Goal: Navigation & Orientation: Find specific page/section

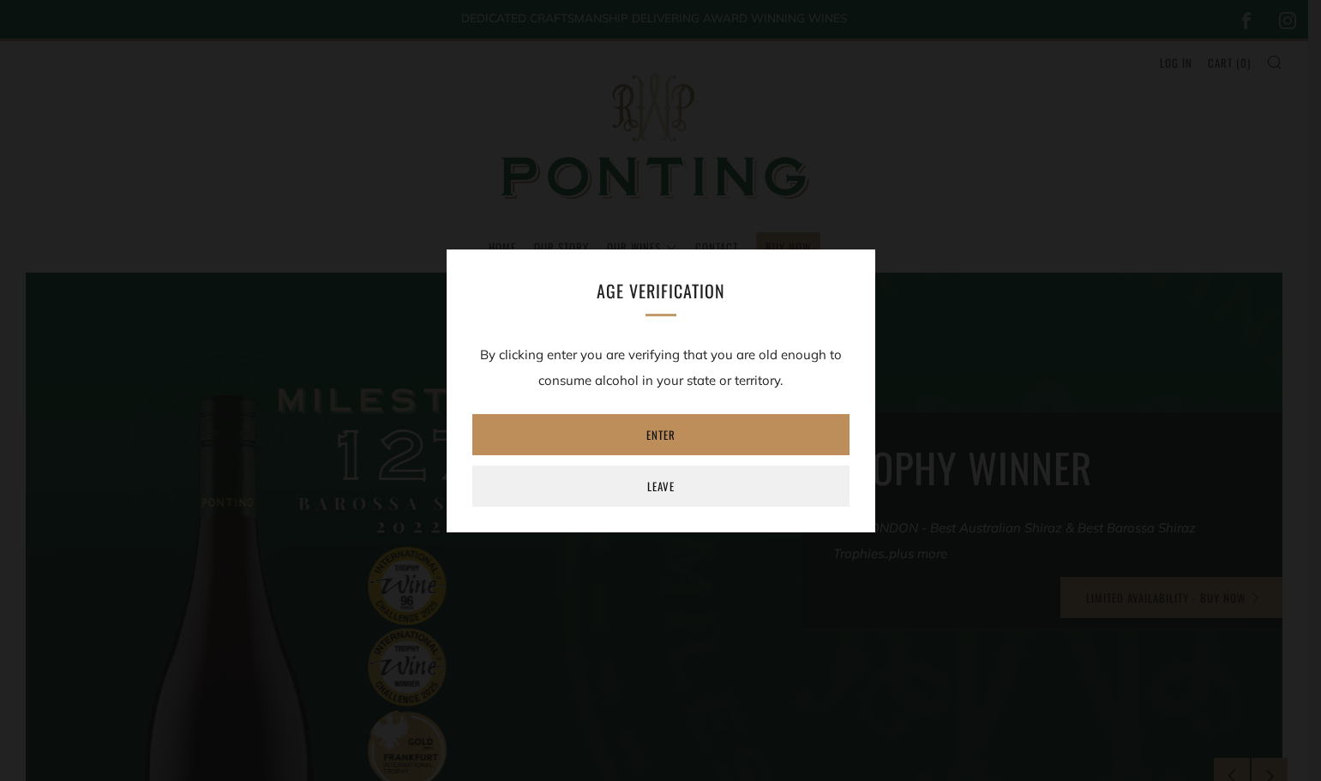
click at [748, 424] on link "Enter" at bounding box center [661, 434] width 377 height 41
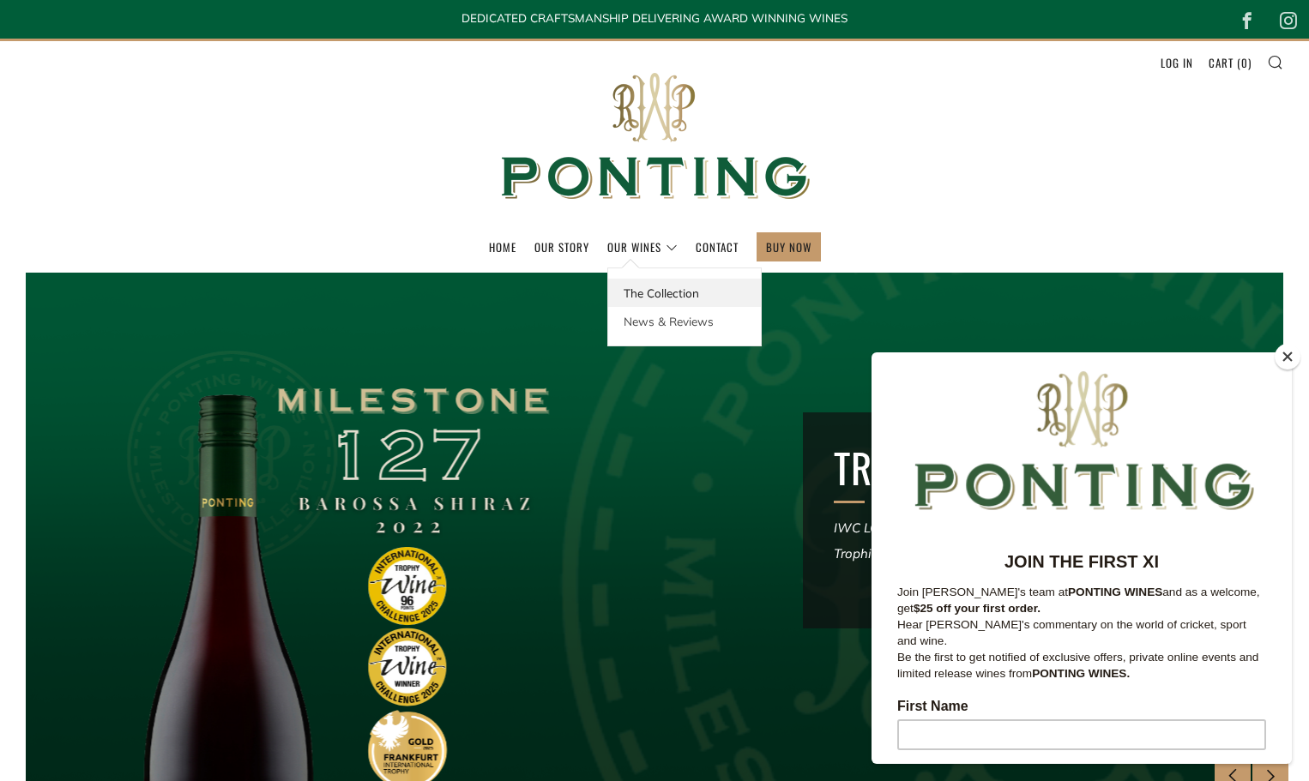
click at [647, 287] on link "The Collection" at bounding box center [684, 293] width 153 height 28
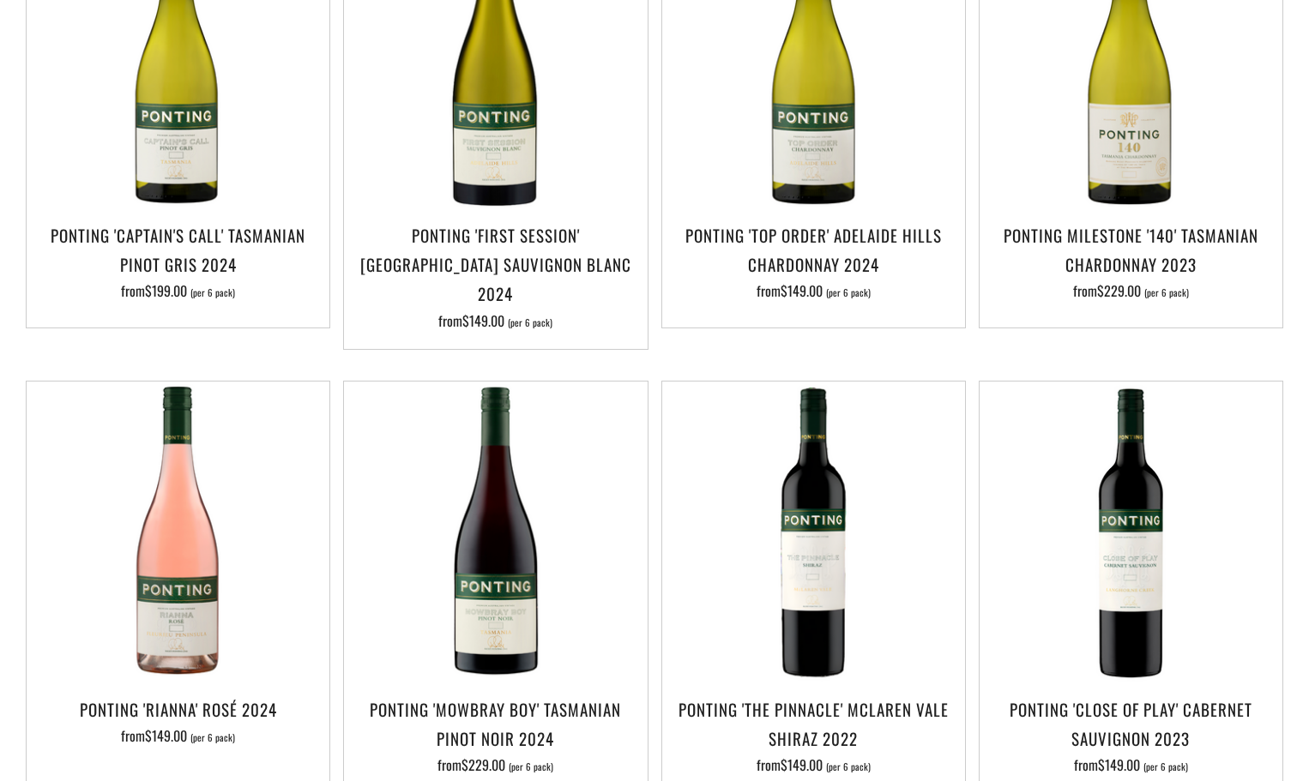
scroll to position [600, 0]
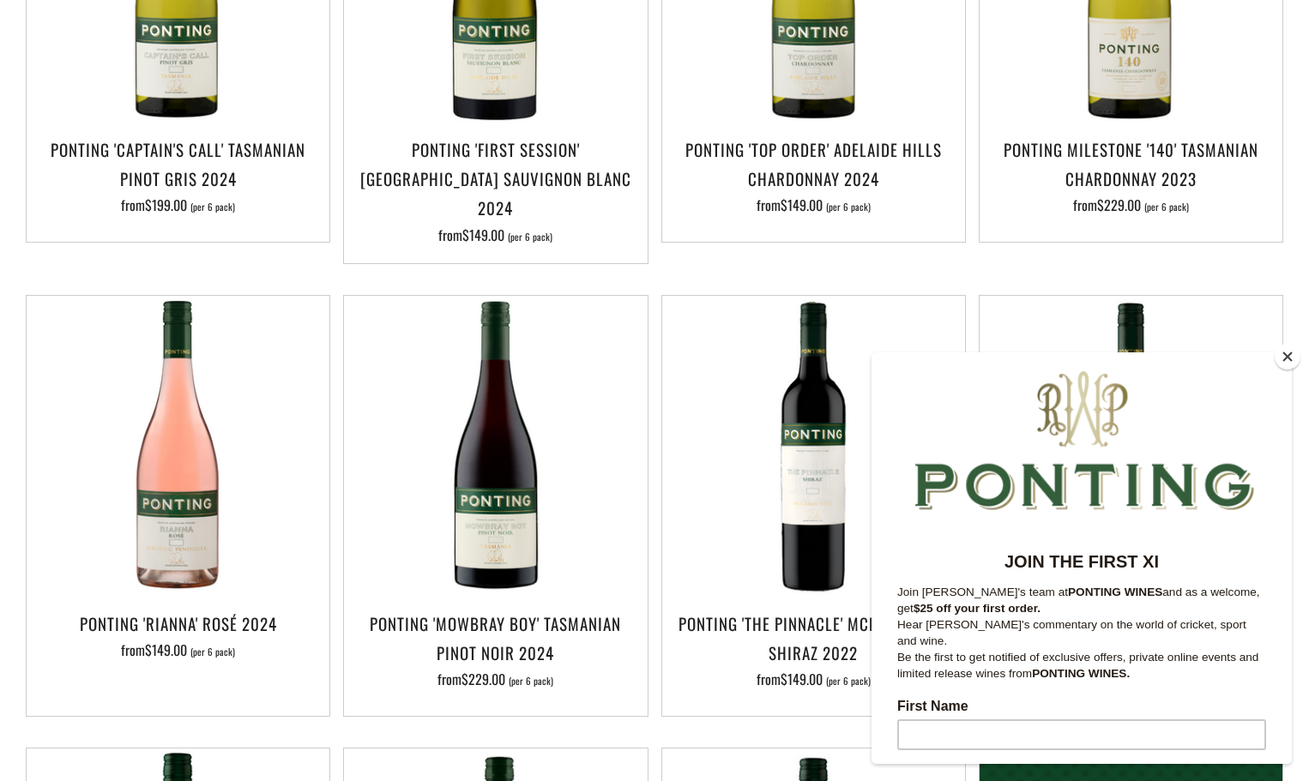
click at [1281, 352] on button "Close" at bounding box center [1287, 357] width 26 height 26
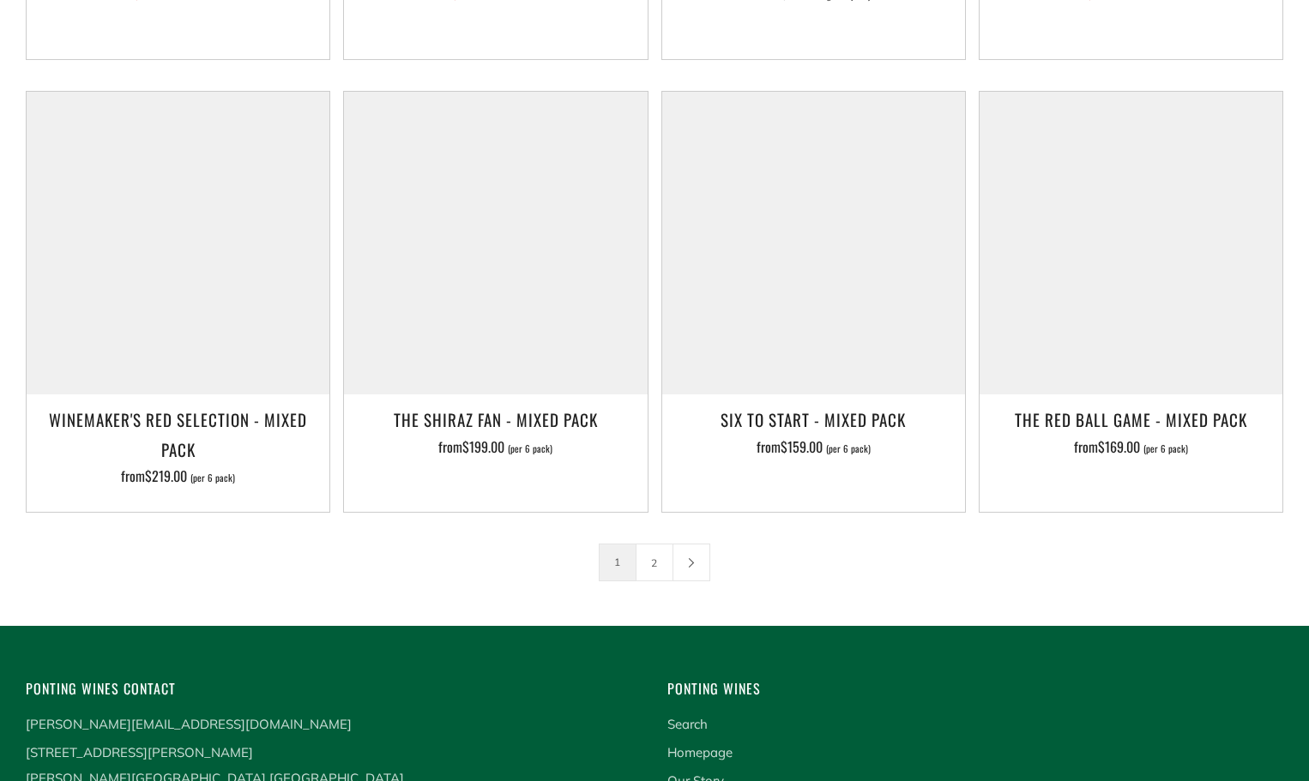
scroll to position [2890, 0]
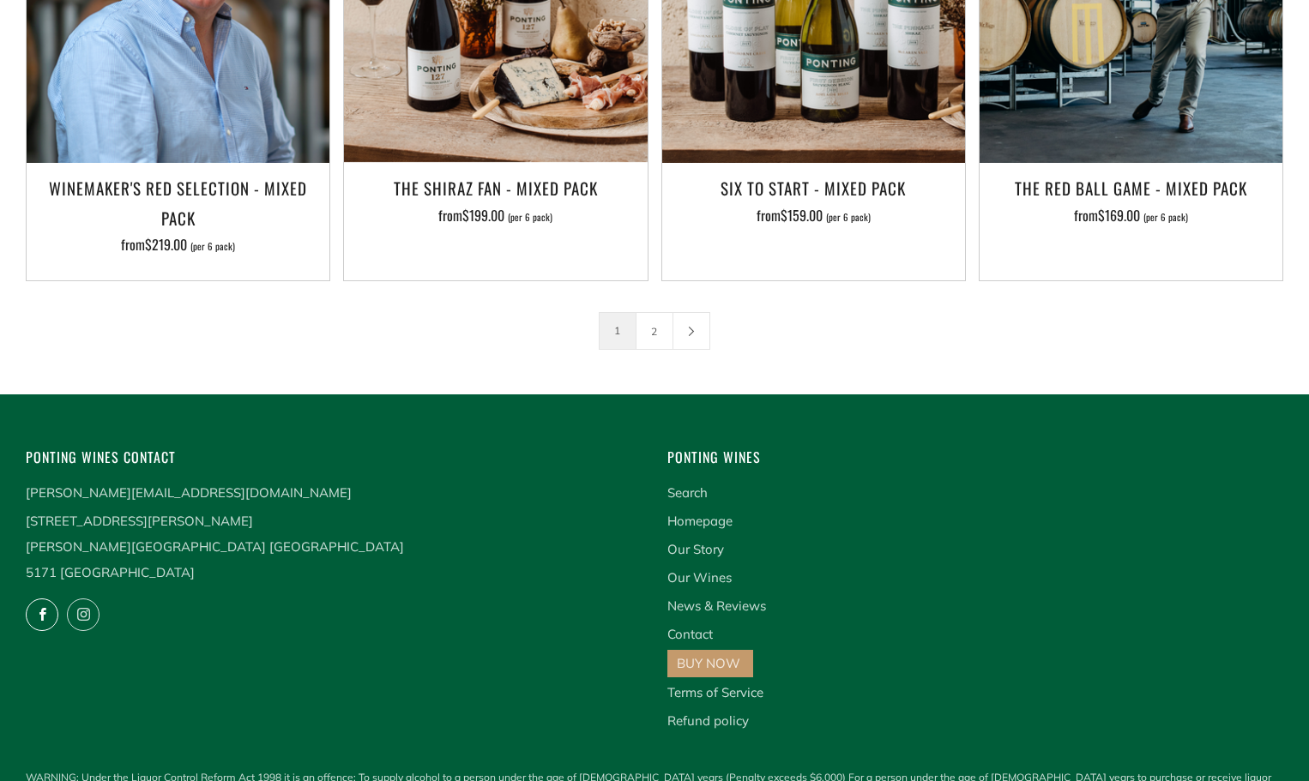
click at [48, 599] on icon at bounding box center [42, 614] width 31 height 31
